Goal: Task Accomplishment & Management: Manage account settings

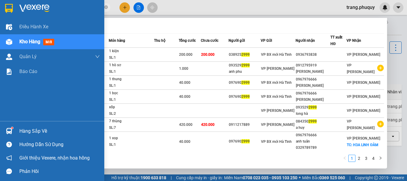
click at [13, 44] on div at bounding box center [9, 42] width 10 height 10
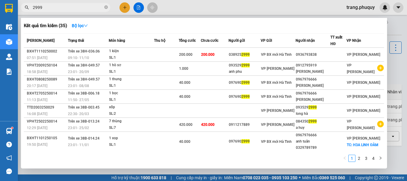
click at [146, 7] on div at bounding box center [203, 90] width 407 height 181
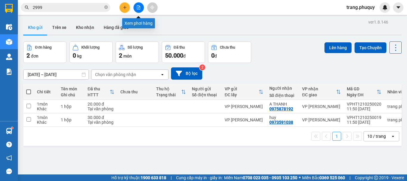
click at [139, 9] on icon "file-add" at bounding box center [138, 7] width 4 height 4
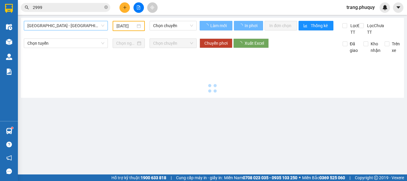
type input "[DATE]"
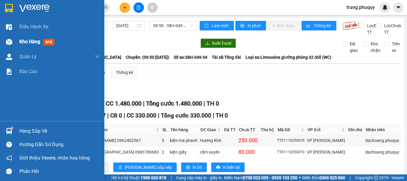
click at [14, 44] on div at bounding box center [9, 42] width 10 height 10
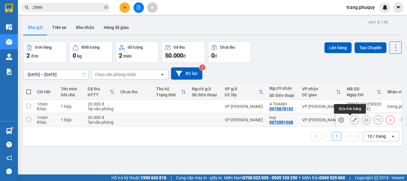
click at [350, 117] on button at bounding box center [354, 120] width 8 height 10
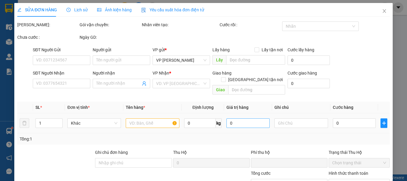
type input "0973591038"
type input "huy"
type input "0"
type input "30.000"
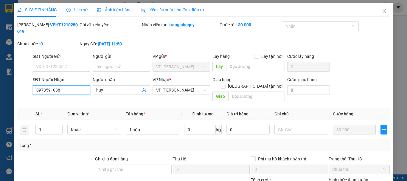
click at [71, 85] on input "0973591038" at bounding box center [61, 90] width 57 height 10
type input "0985081155"
click at [93, 92] on div "Total Paid Fee 30.000 Total UnPaid Fee 0 Cash Collection Total Fee Mã ĐH: VPHT1…" at bounding box center [203, 131] width 372 height 220
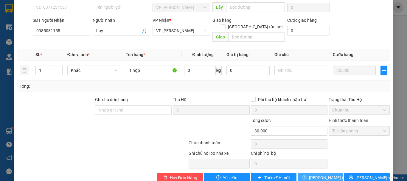
click at [323, 174] on span "[PERSON_NAME] thay đổi" at bounding box center [333, 177] width 48 height 7
